Goal: Information Seeking & Learning: Find contact information

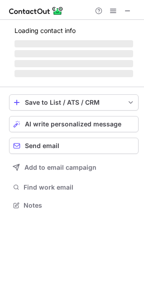
scroll to position [197, 144]
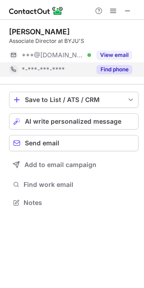
click at [120, 70] on button "Find phone" at bounding box center [114, 69] width 36 height 9
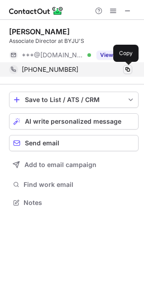
click at [127, 69] on span at bounding box center [127, 69] width 7 height 7
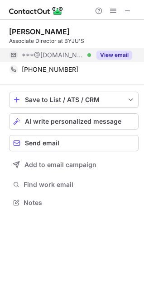
click at [122, 57] on button "View email" at bounding box center [114, 55] width 36 height 9
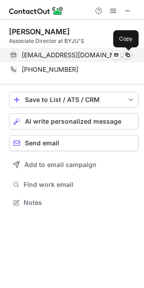
click at [125, 56] on span at bounding box center [127, 55] width 7 height 7
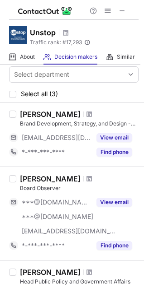
scroll to position [0, 0]
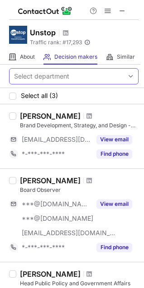
click at [82, 74] on div "Select department" at bounding box center [66, 76] width 114 height 14
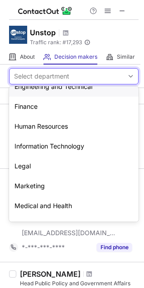
scroll to position [34, 0]
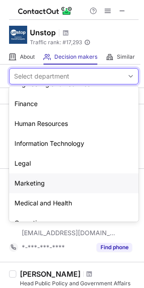
click at [49, 181] on div "Marketing" at bounding box center [73, 184] width 129 height 20
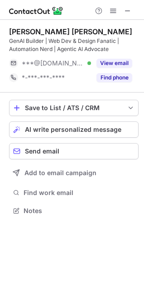
scroll to position [205, 144]
click at [129, 10] on span at bounding box center [127, 10] width 7 height 7
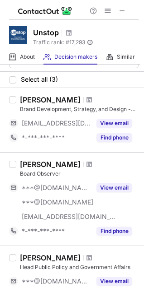
scroll to position [19, 0]
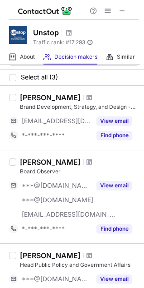
click at [46, 103] on div "Brand Development, Strategy, and Design - Mentor" at bounding box center [79, 107] width 118 height 8
click at [46, 99] on div "[PERSON_NAME]" at bounding box center [50, 97] width 61 height 9
click at [27, 99] on div "[PERSON_NAME]" at bounding box center [50, 97] width 61 height 9
click at [17, 99] on div "[PERSON_NAME] Brand Development, Strategy, and Design - Mentor [EMAIL_ADDRESS][…" at bounding box center [77, 118] width 122 height 50
click at [15, 99] on div at bounding box center [12, 97] width 7 height 7
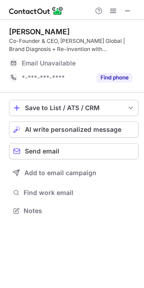
scroll to position [205, 144]
click at [126, 10] on span at bounding box center [127, 10] width 7 height 7
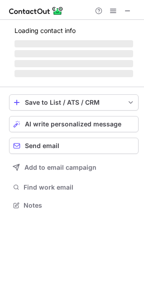
scroll to position [197, 144]
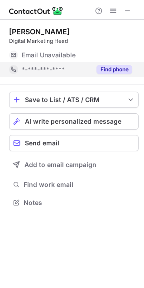
click at [106, 68] on button "Find phone" at bounding box center [114, 69] width 36 height 9
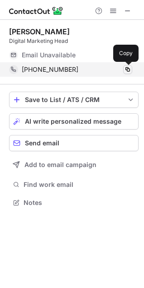
click at [127, 68] on span at bounding box center [127, 69] width 7 height 7
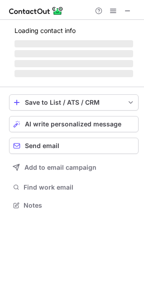
scroll to position [205, 144]
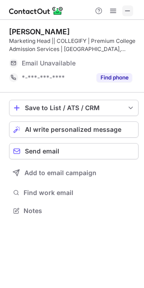
click at [129, 13] on span at bounding box center [127, 10] width 7 height 7
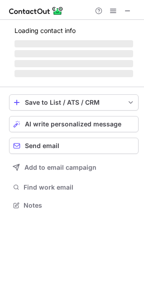
scroll to position [199, 144]
click at [114, 79] on div "Loading contact info ‌ ‌ ‌ ‌" at bounding box center [73, 51] width 129 height 58
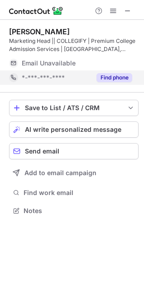
click at [117, 77] on button "Find phone" at bounding box center [114, 77] width 36 height 9
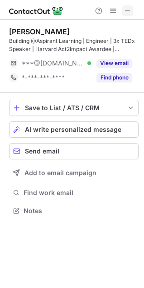
click at [130, 9] on span at bounding box center [127, 10] width 7 height 7
